Goal: Transaction & Acquisition: Purchase product/service

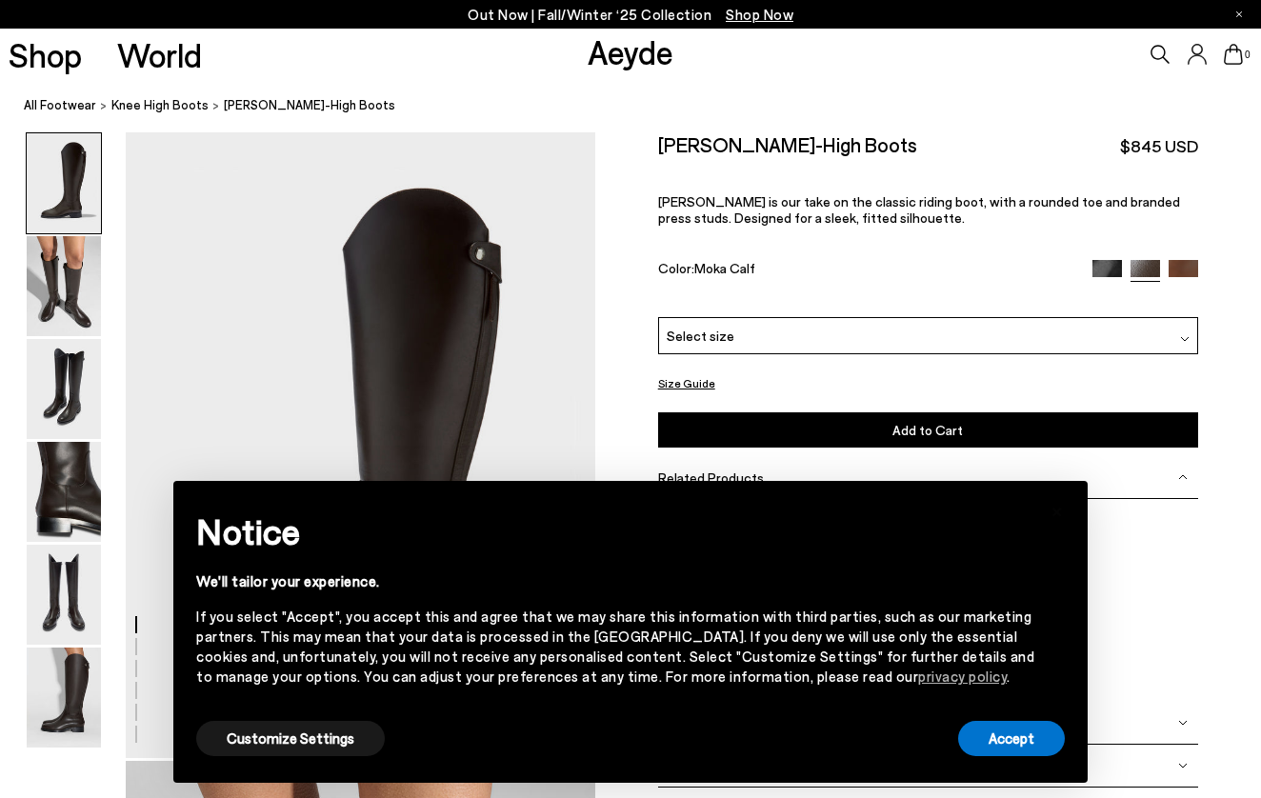
click at [802, 239] on div "Hector Knee-High Boots $845 USD Hector is our take on the classic riding boot, …" at bounding box center [928, 224] width 540 height 185
click at [1004, 731] on button "Accept" at bounding box center [1011, 738] width 107 height 35
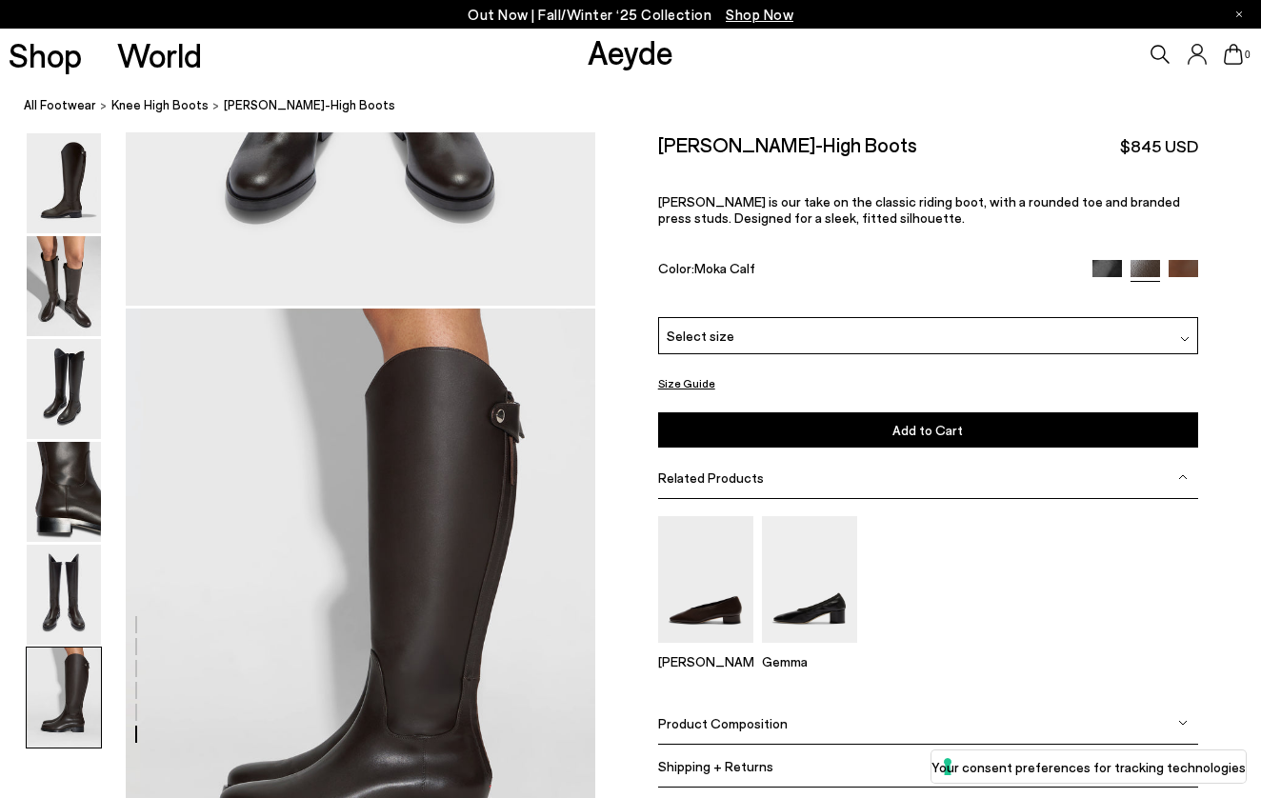
scroll to position [2939, 0]
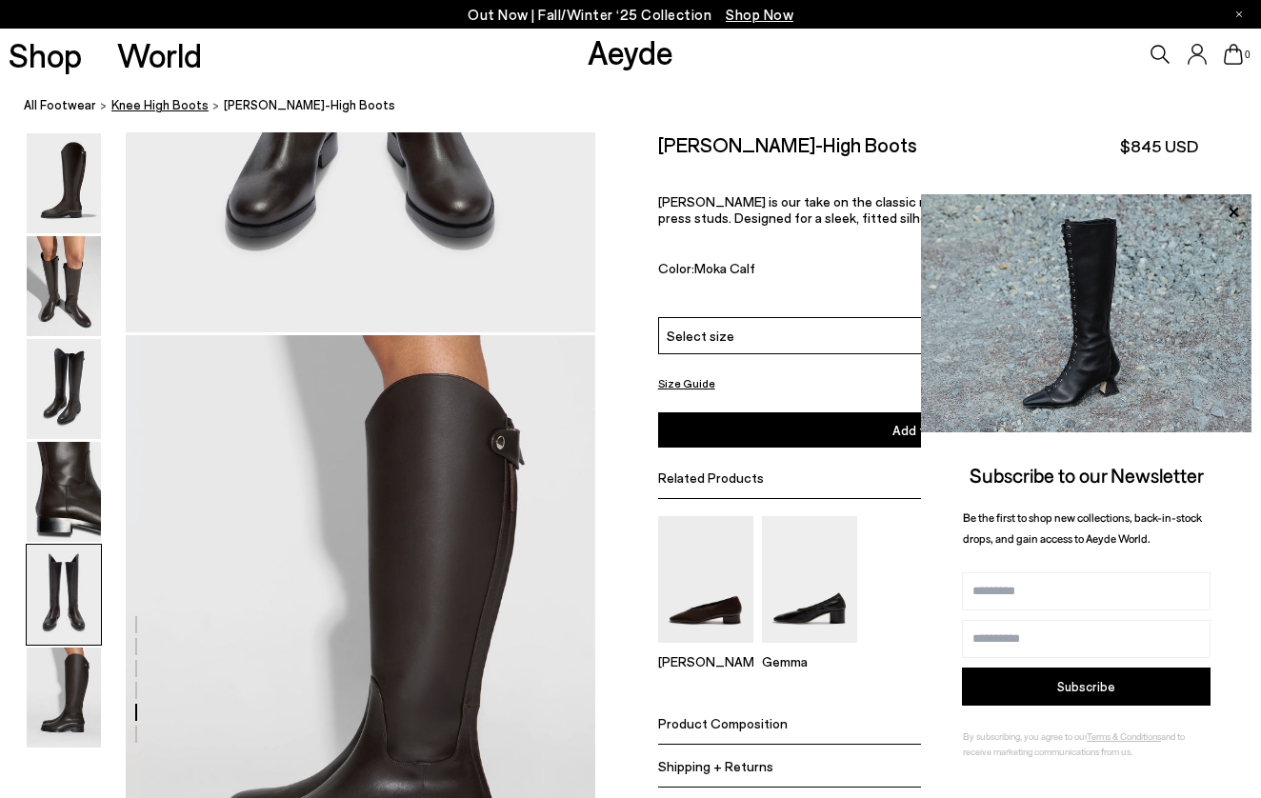
click at [165, 110] on span "knee high boots" at bounding box center [159, 104] width 97 height 15
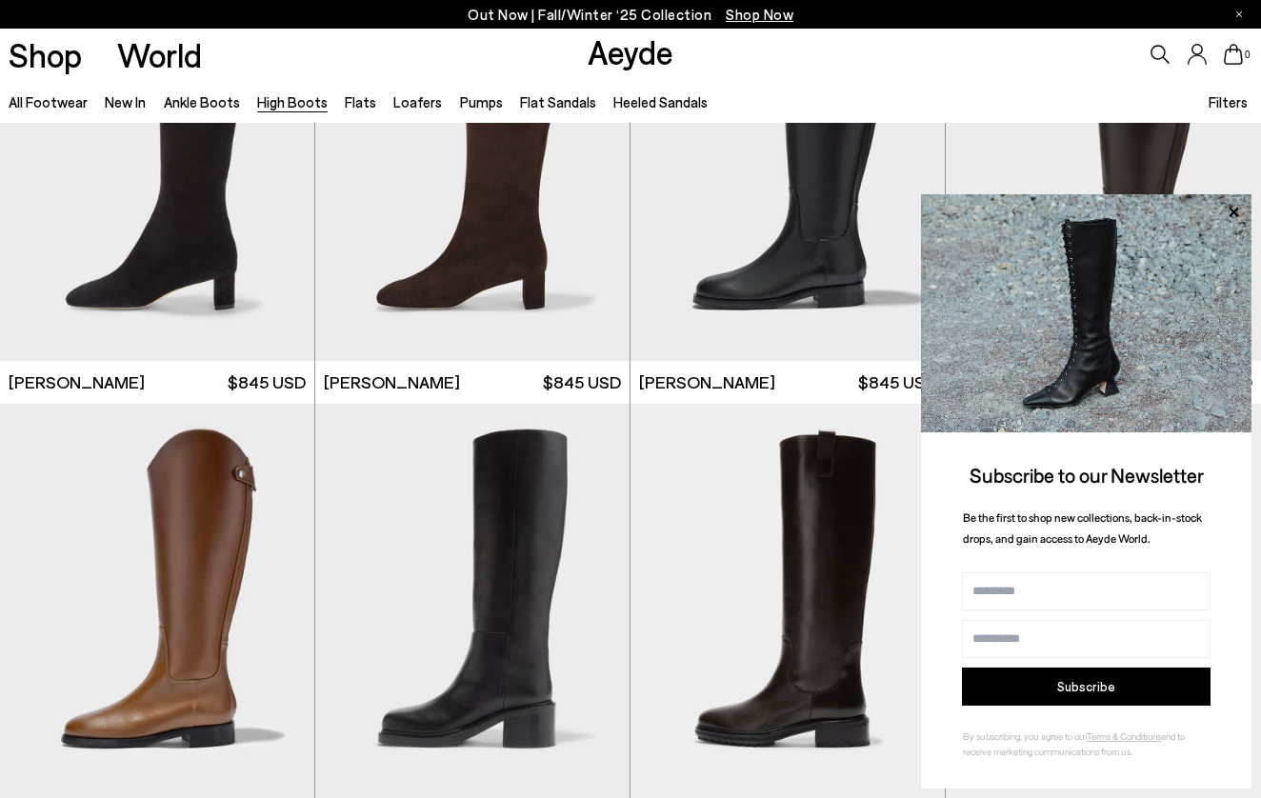
scroll to position [3286, 0]
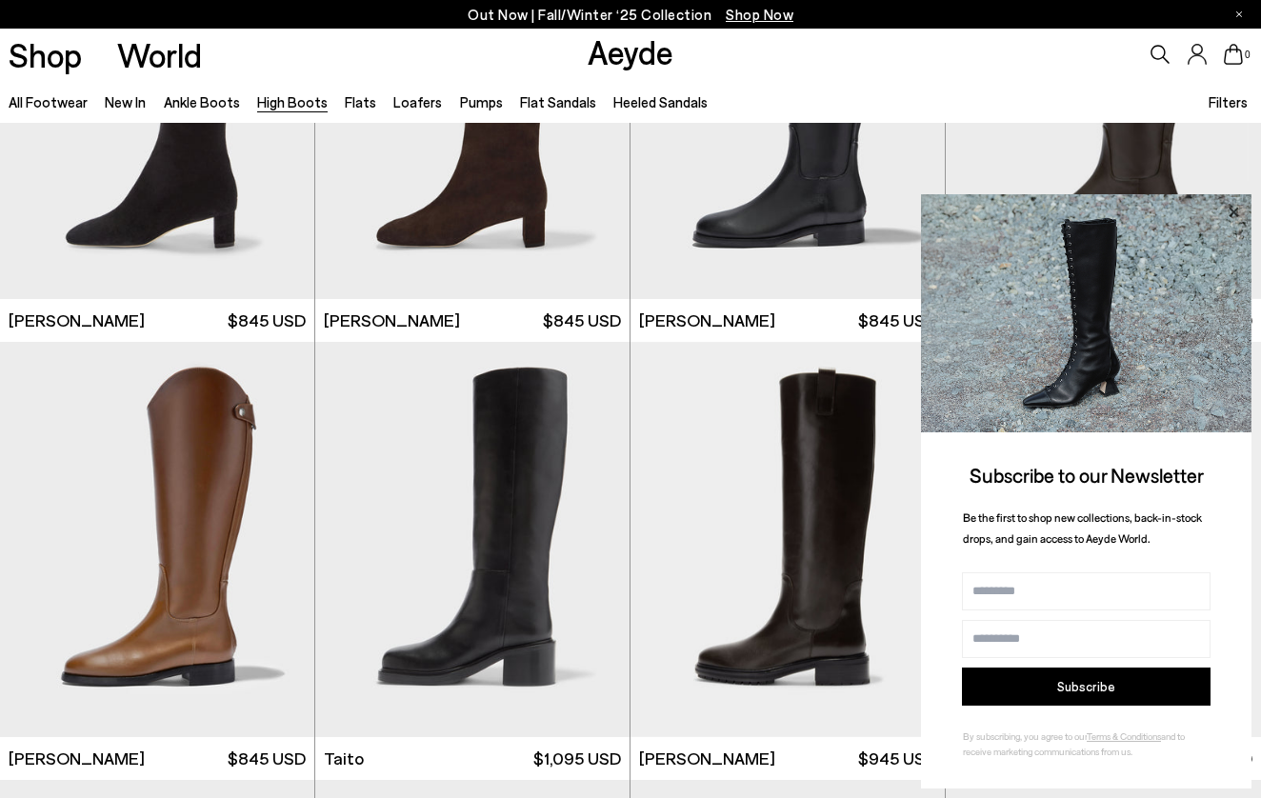
click at [1238, 212] on icon at bounding box center [1233, 212] width 25 height 25
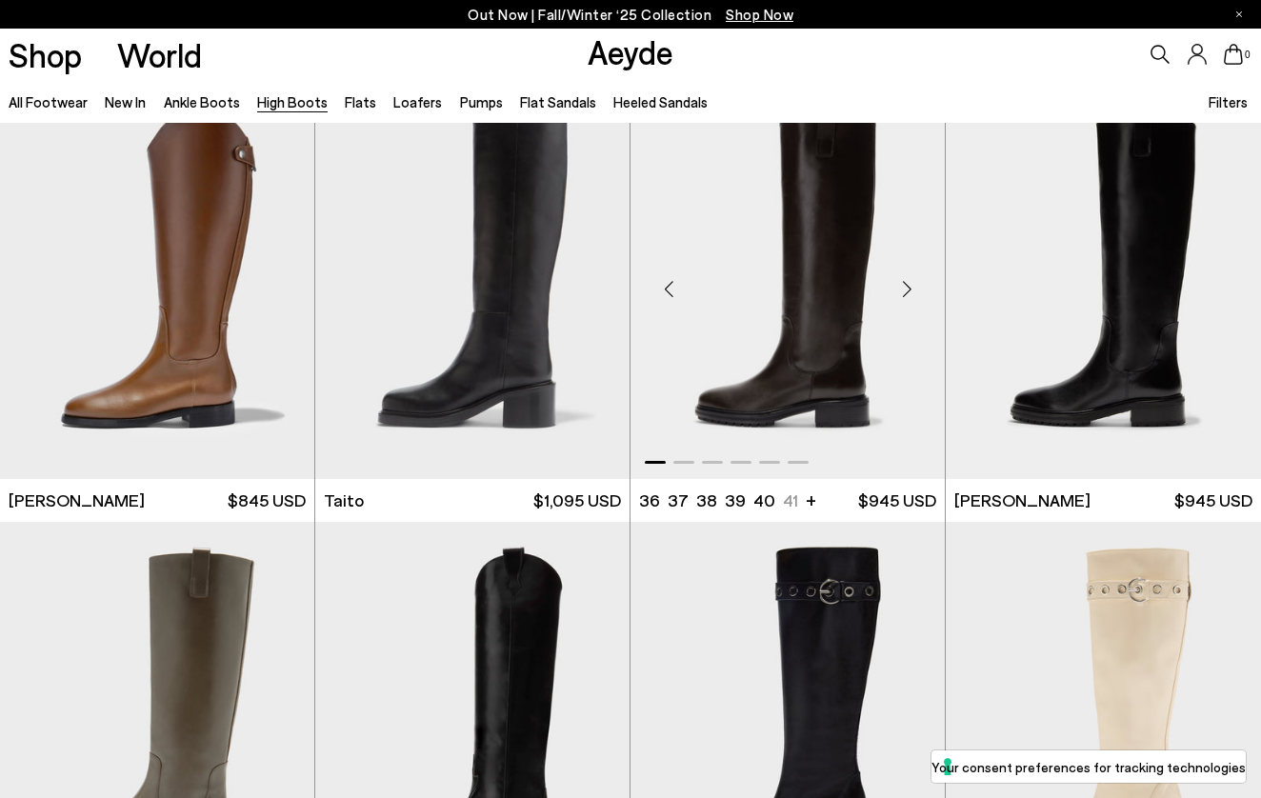
scroll to position [3546, 0]
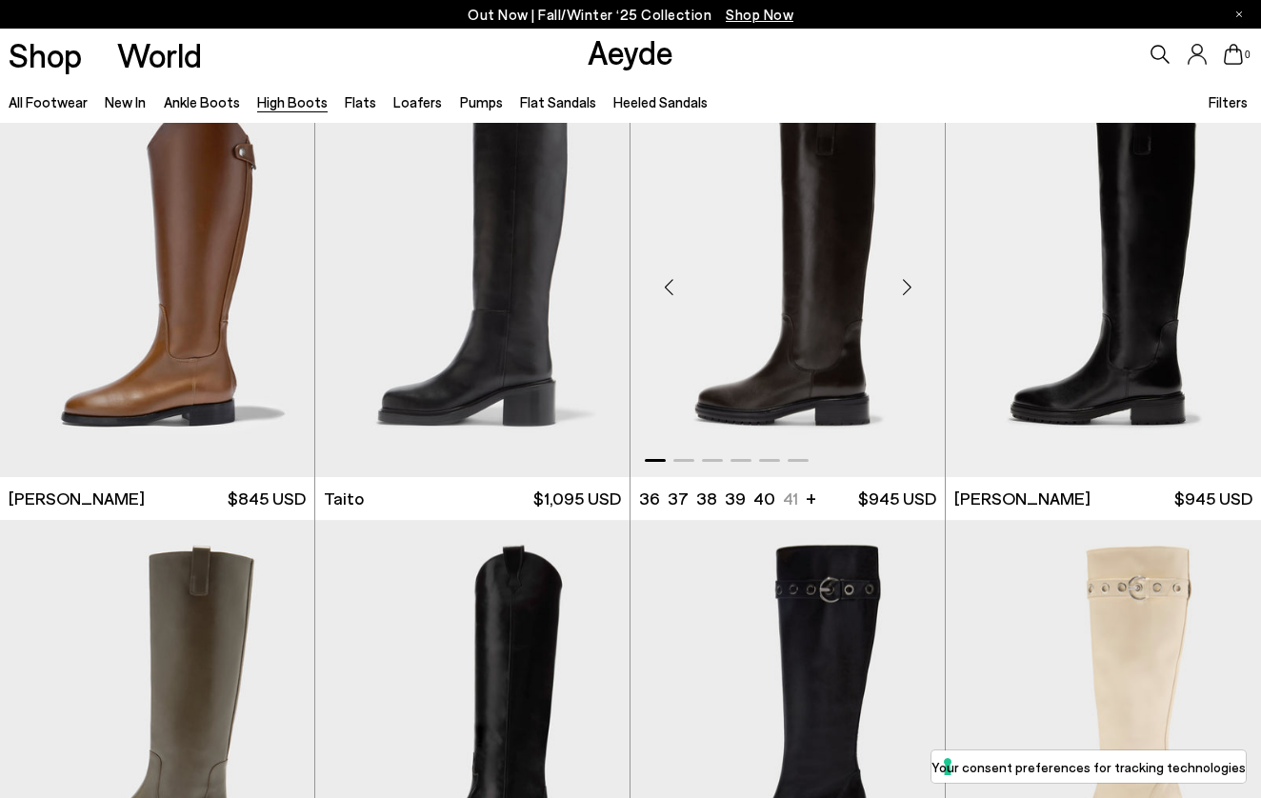
click at [812, 389] on img "1 / 6" at bounding box center [787, 279] width 314 height 395
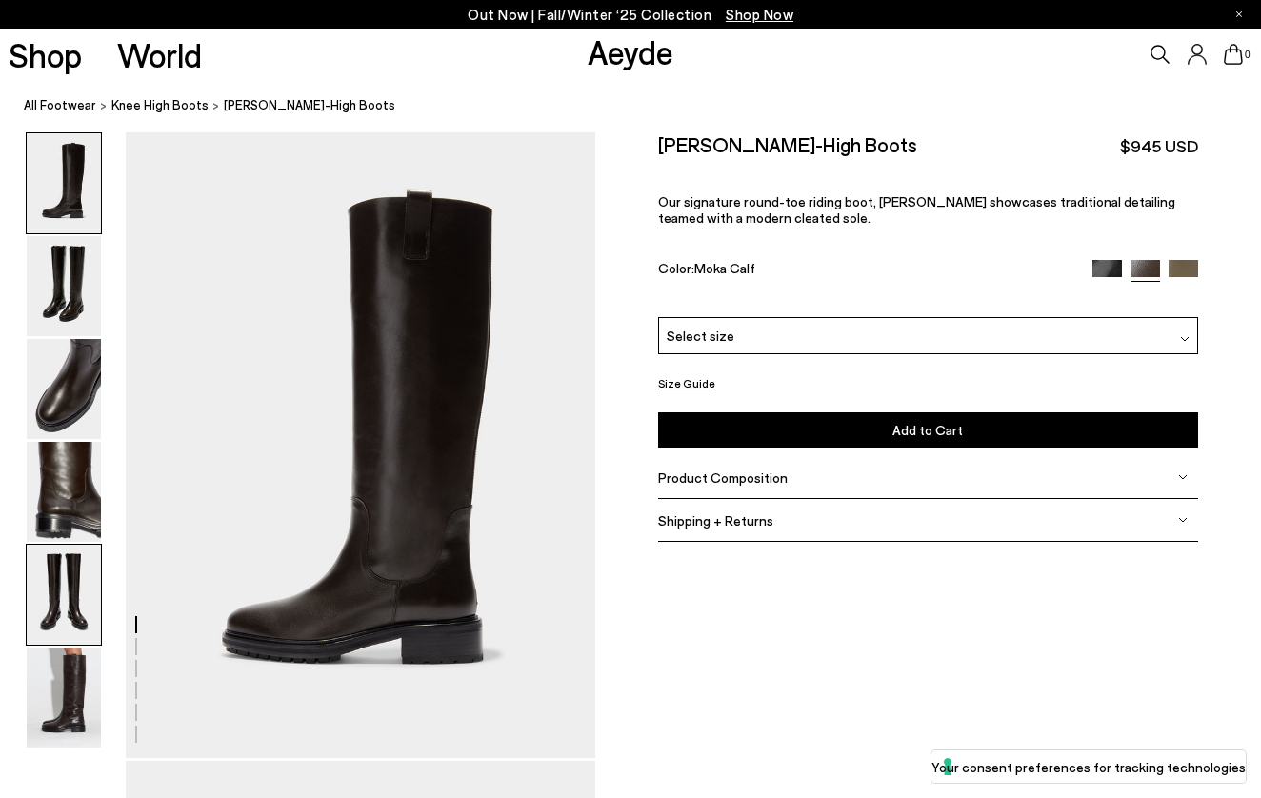
click at [64, 559] on img at bounding box center [64, 595] width 74 height 100
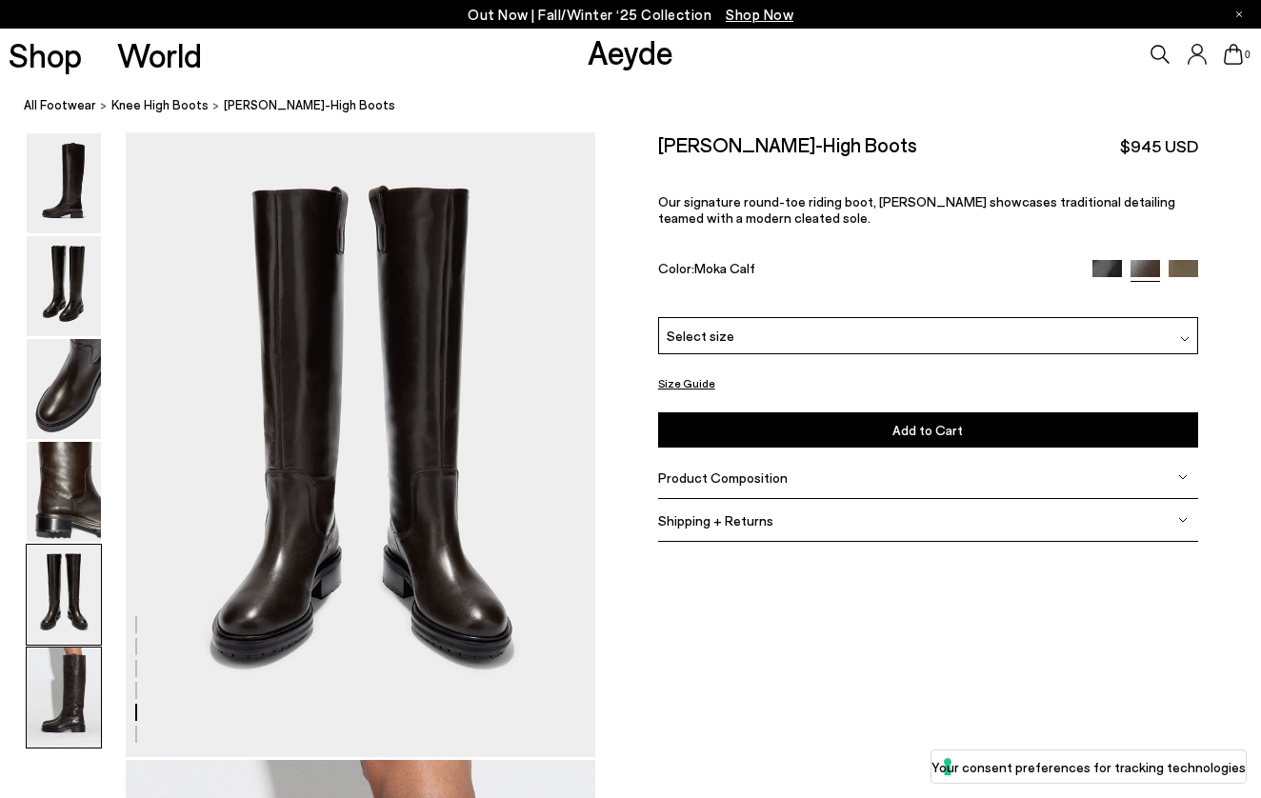
click at [50, 679] on img at bounding box center [64, 698] width 74 height 100
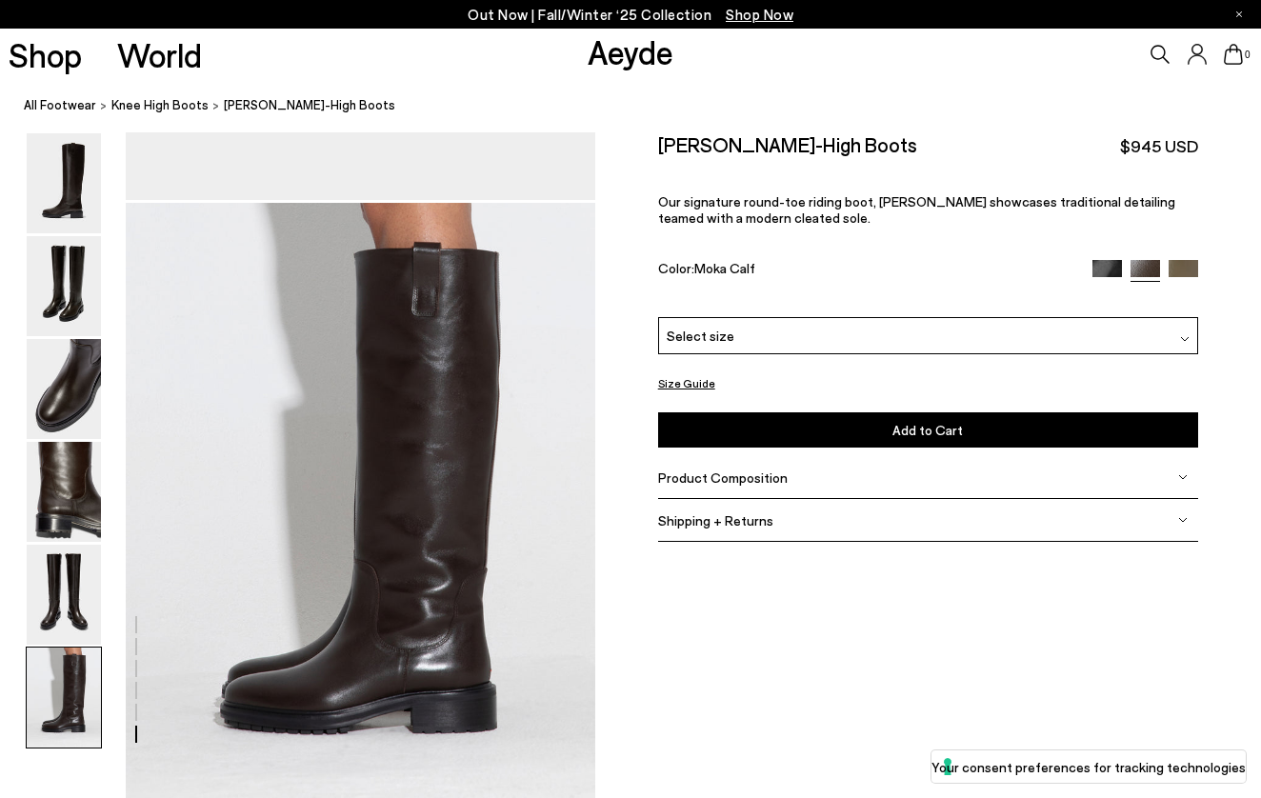
scroll to position [3083, 0]
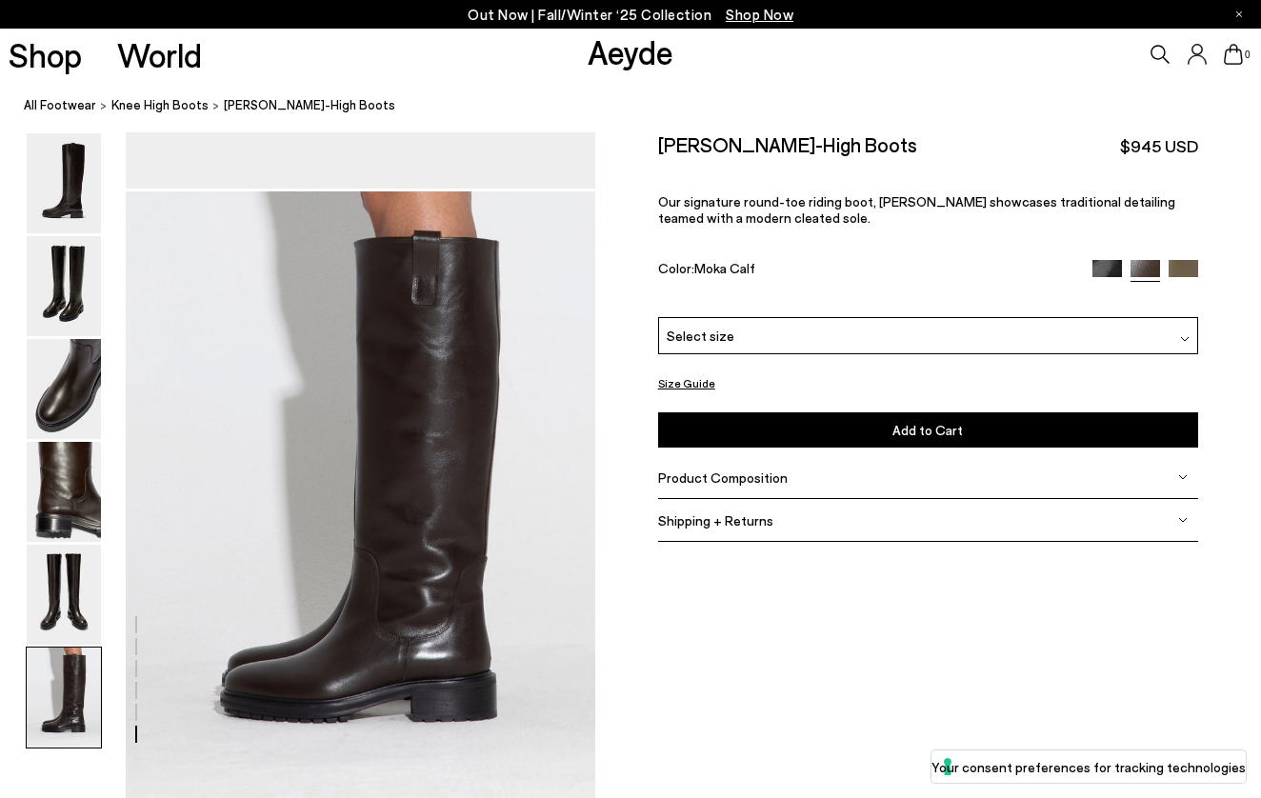
click at [749, 318] on div "Select size" at bounding box center [928, 335] width 540 height 37
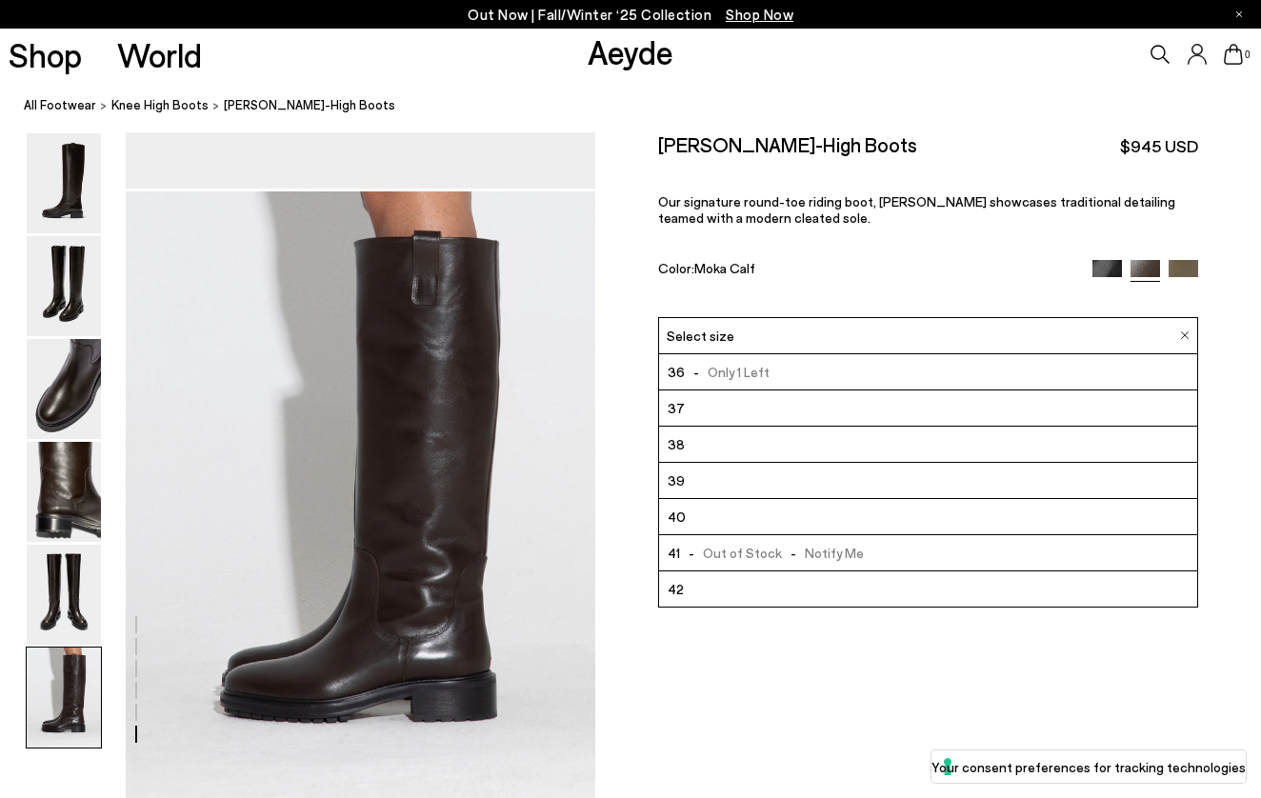
click at [749, 405] on li "37" at bounding box center [928, 408] width 538 height 36
